Goal: Information Seeking & Learning: Learn about a topic

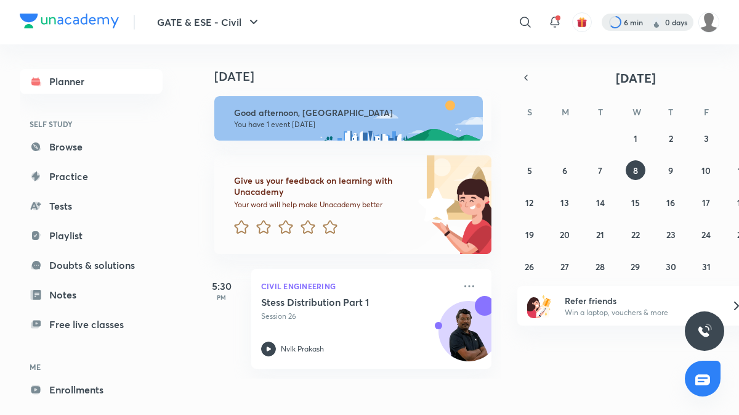
click at [630, 22] on div at bounding box center [648, 22] width 92 height 17
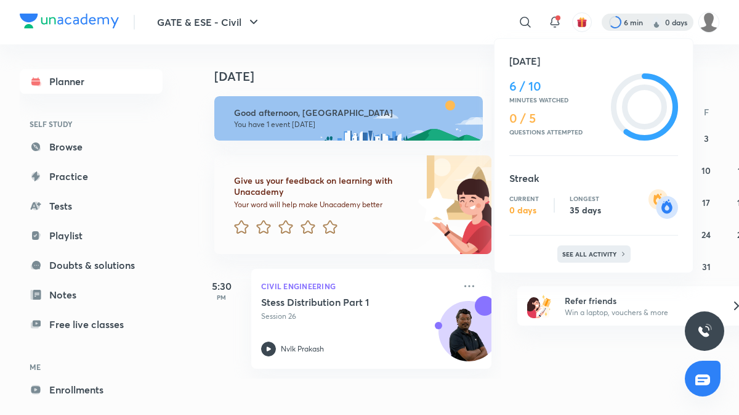
click at [585, 258] on div "See all activity" at bounding box center [594, 253] width 73 height 17
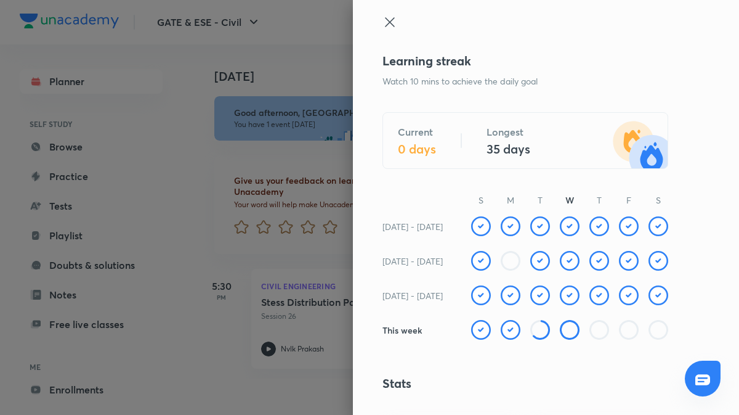
click at [304, 21] on div at bounding box center [369, 207] width 739 height 415
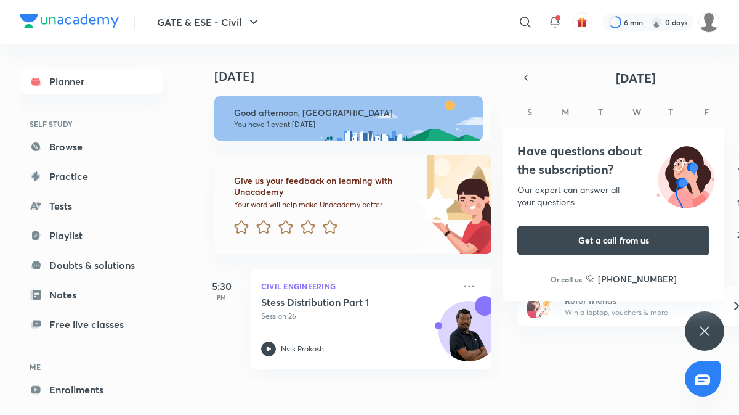
click at [704, 337] on icon at bounding box center [704, 330] width 15 height 15
